Goal: Obtain resource: Obtain resource

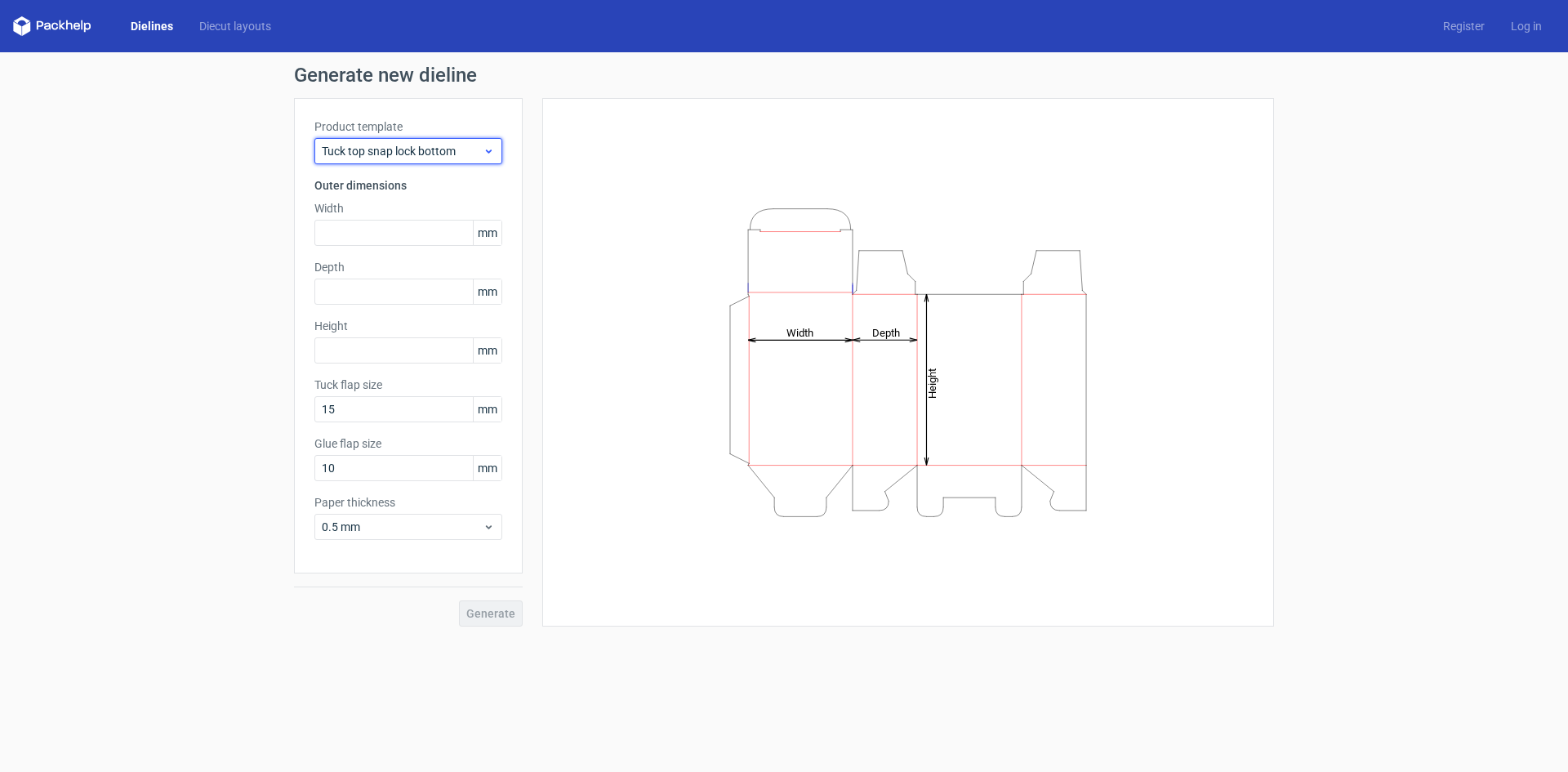
click at [385, 146] on span "Tuck top snap lock bottom" at bounding box center [402, 151] width 161 height 17
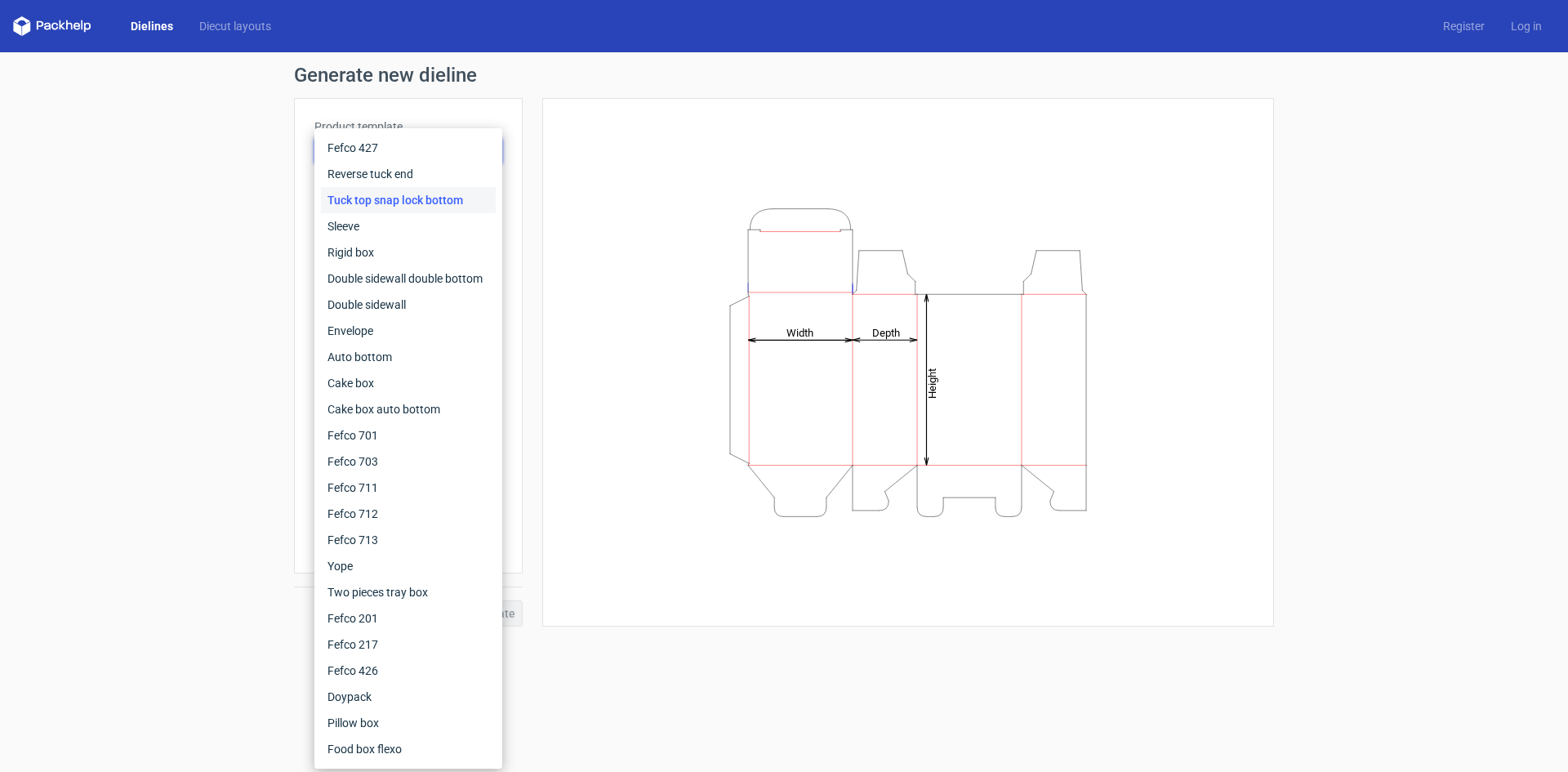
click at [222, 488] on div "Generate new dieline Product template Tuck top snap lock bottom Outer dimension…" at bounding box center [784, 345] width 1568 height 587
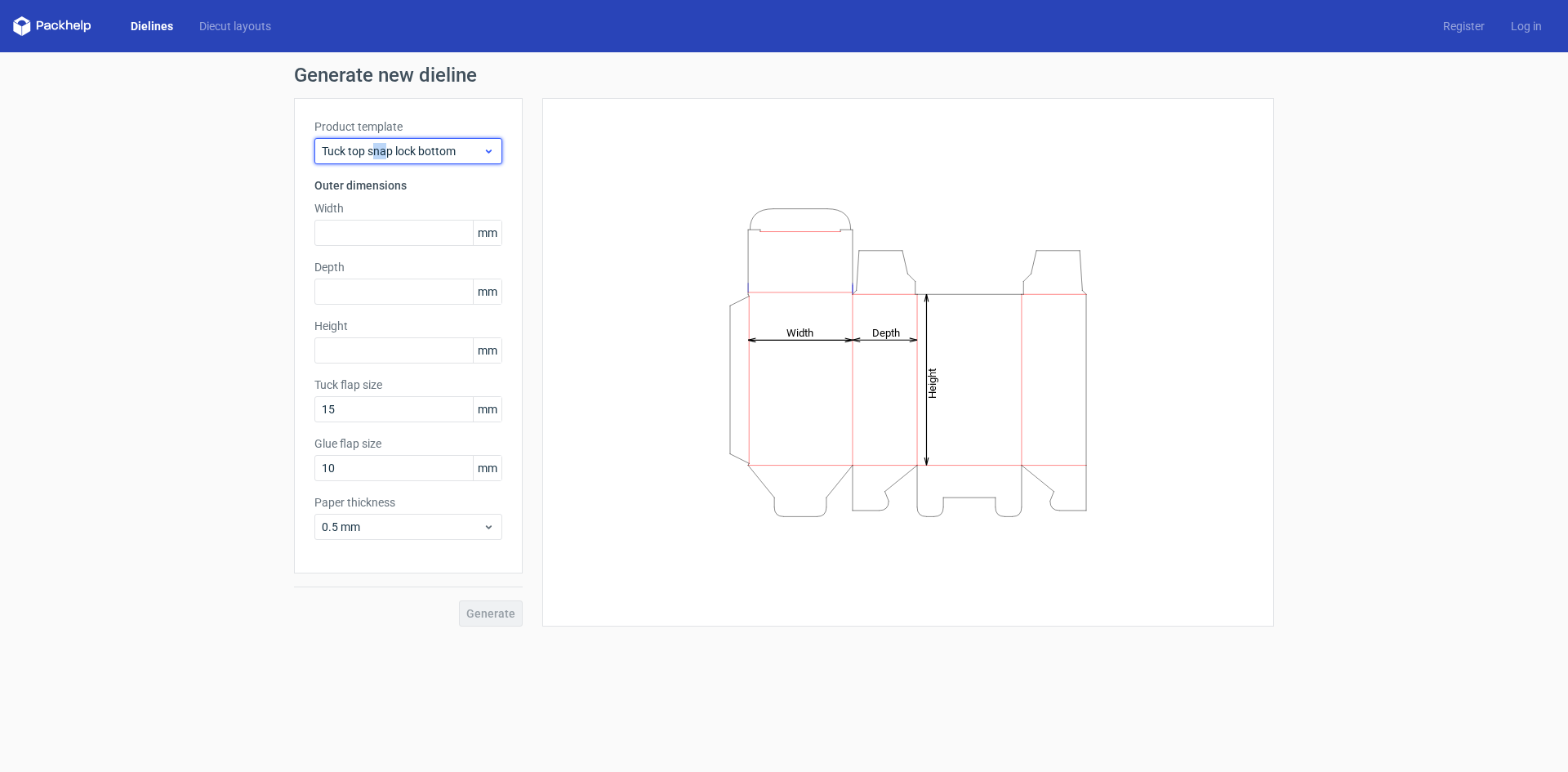
click at [373, 162] on div "Tuck top snap lock bottom" at bounding box center [407, 151] width 188 height 26
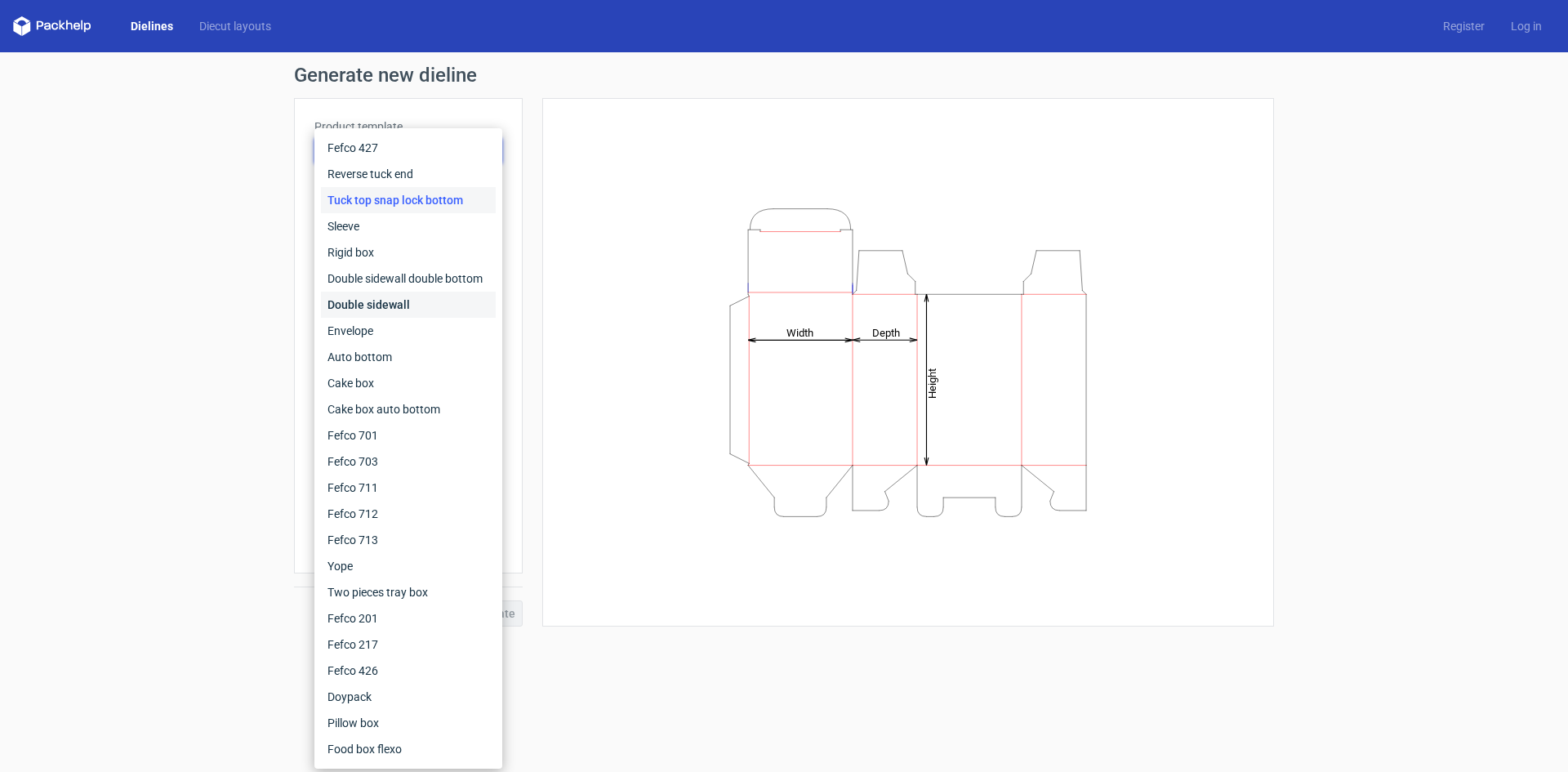
click at [431, 302] on div "Double sidewall" at bounding box center [407, 305] width 174 height 26
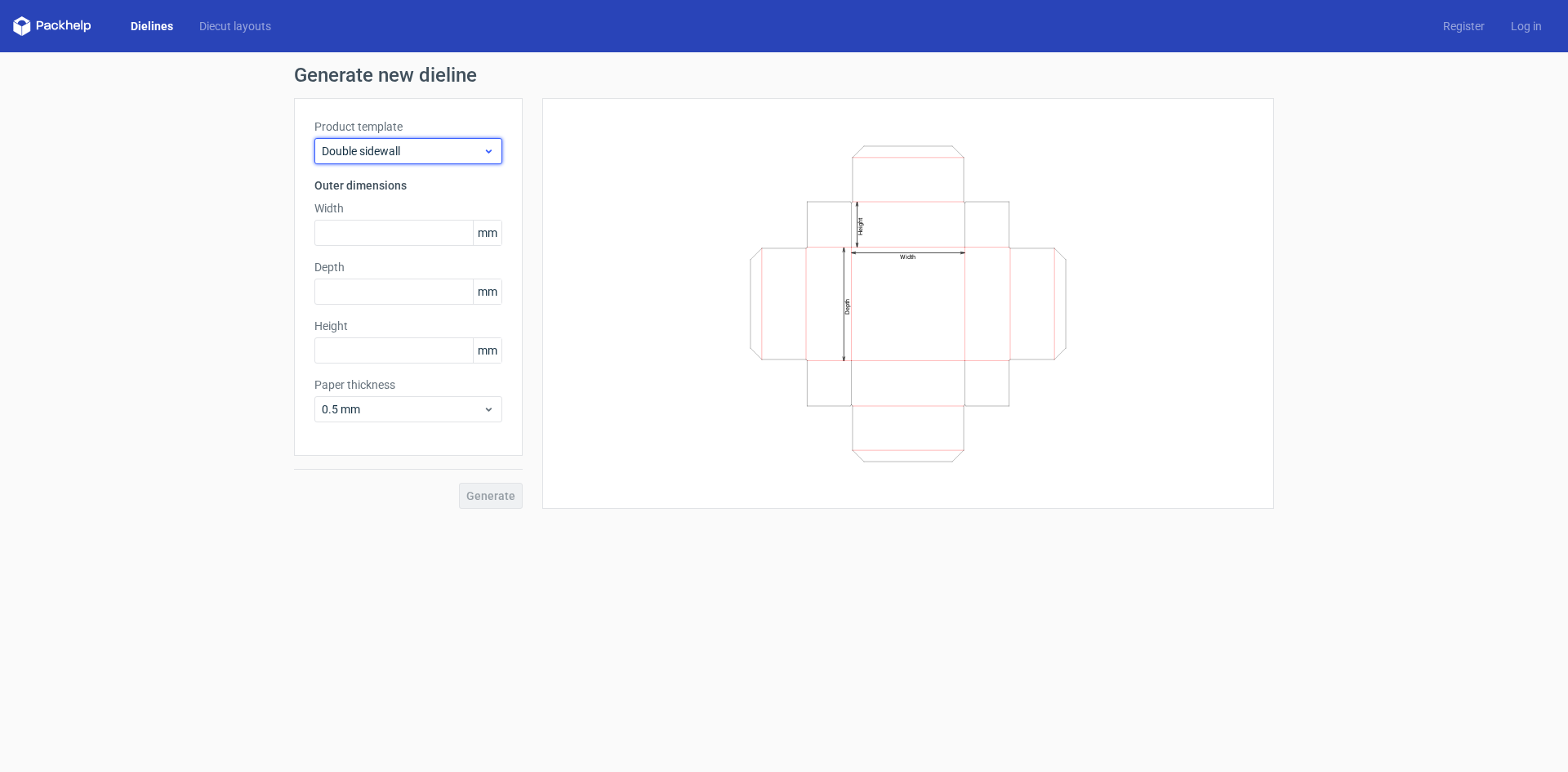
click at [403, 150] on span "Double sidewall" at bounding box center [402, 151] width 161 height 17
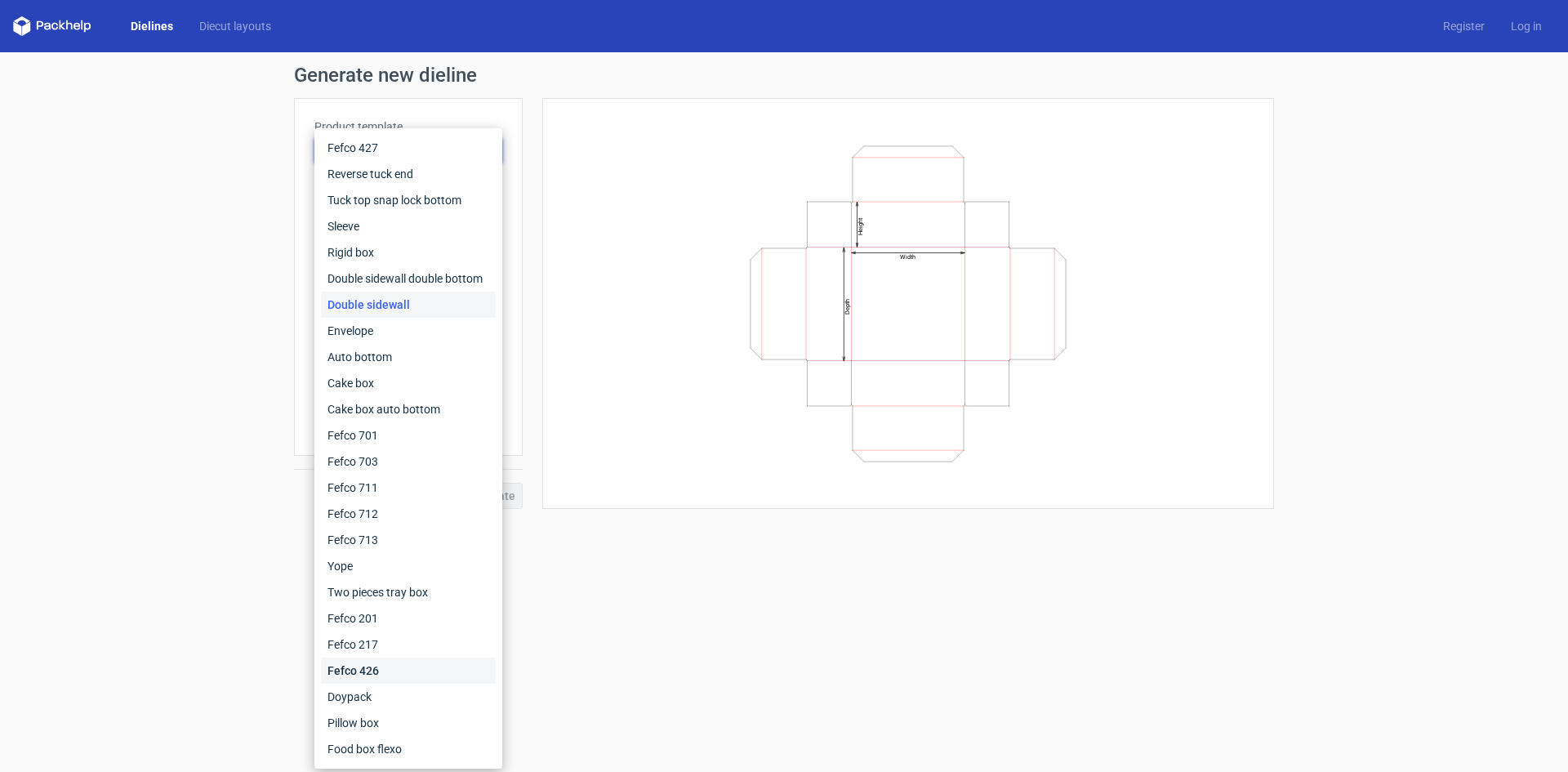
click at [403, 665] on div "Fefco 426" at bounding box center [407, 670] width 174 height 26
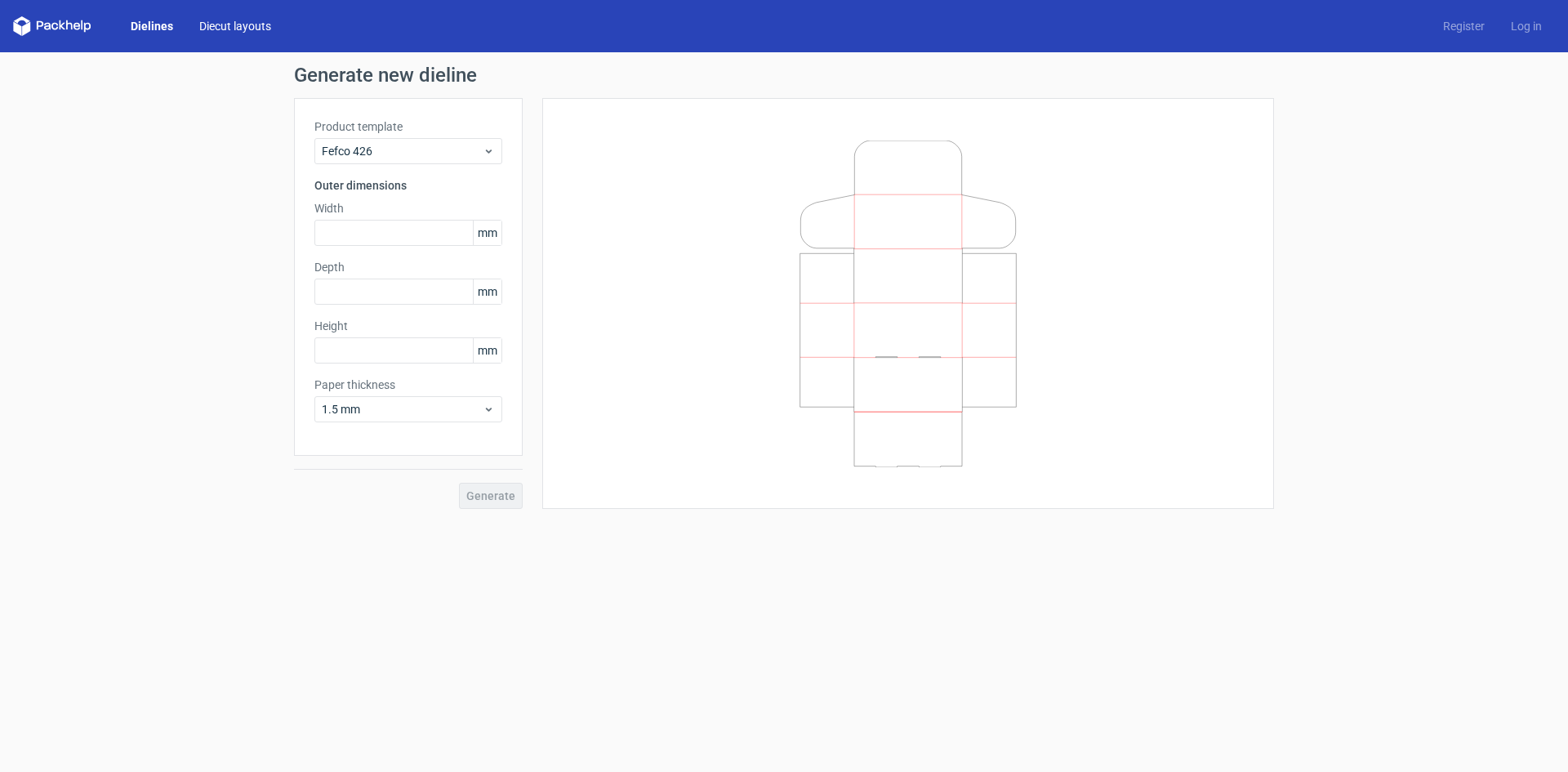
click at [241, 31] on link "Diecut layouts" at bounding box center [235, 26] width 98 height 17
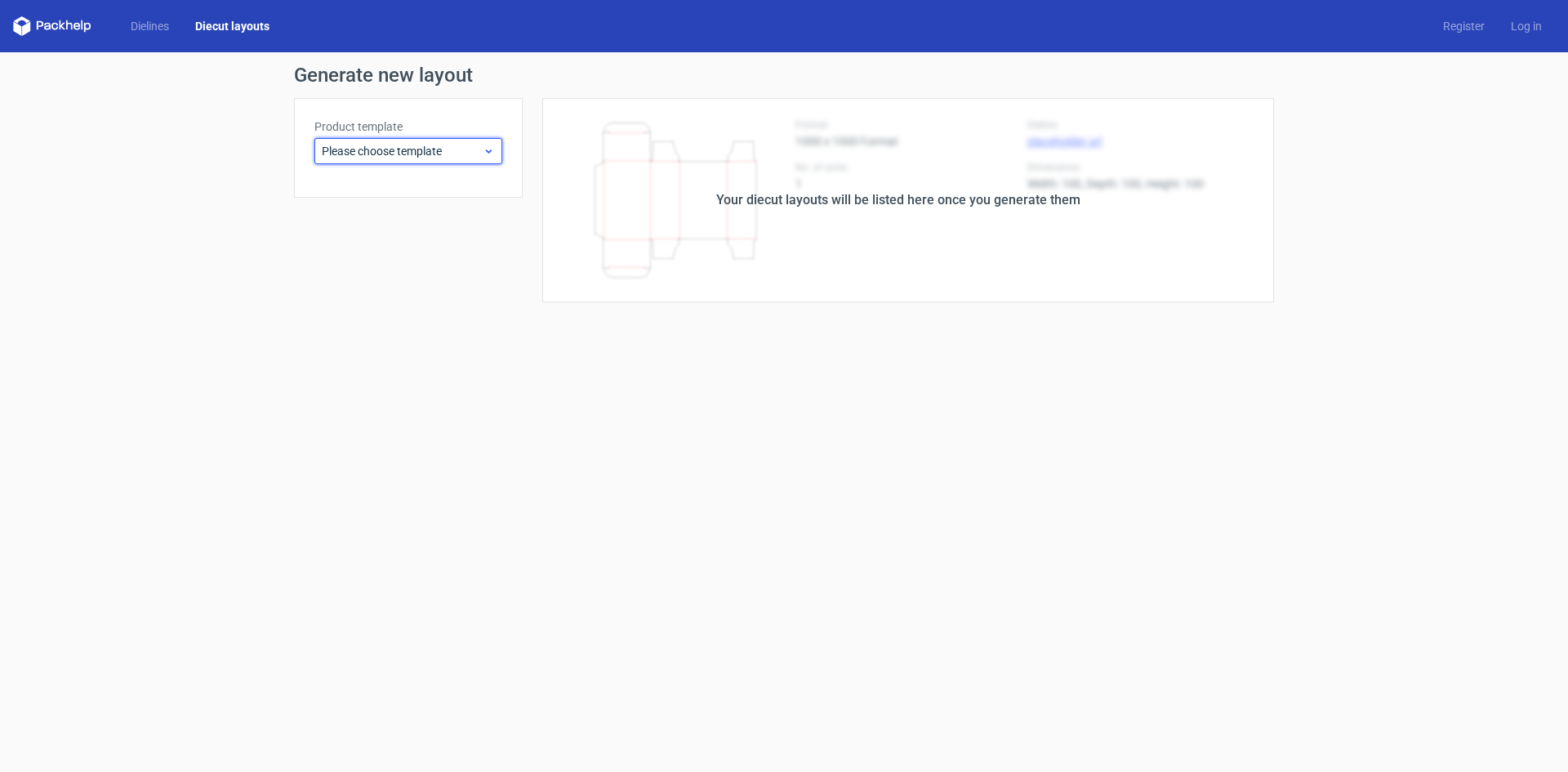
click at [361, 145] on span "Please choose template" at bounding box center [402, 151] width 161 height 17
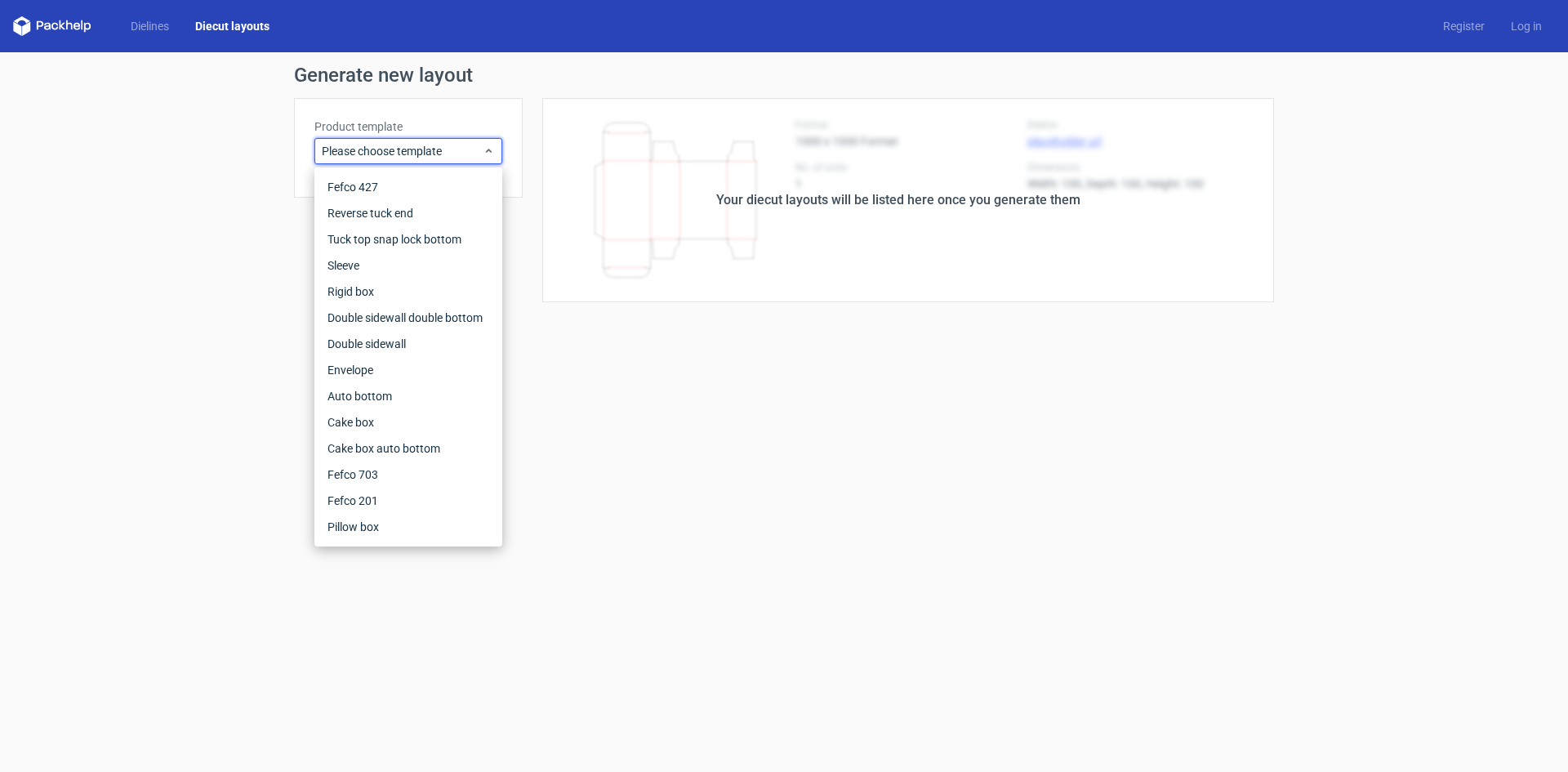
click at [774, 399] on form "Generate new layout Product template Please choose template Your diecut layouts…" at bounding box center [784, 412] width 1568 height 720
